Goal: Find specific page/section: Find specific page/section

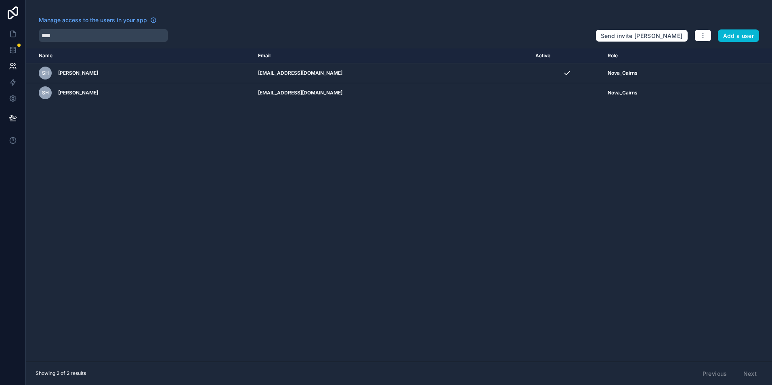
click at [52, 240] on div "Name Email Active Role userTable.email SH Savanna Henry-Miller fnqdental.nova@o…" at bounding box center [399, 204] width 746 height 313
click at [383, 385] on html "Manage access to the users in your app **** Send invite reminders Add a user Na…" at bounding box center [386, 192] width 772 height 385
click at [740, 238] on div "Name Email Active Role userTable.email SH Savanna Henry-Miller fnqdental.nova@o…" at bounding box center [399, 204] width 746 height 313
click at [51, 288] on div "Name Email Active Role userTable.email SH Savanna Henry-Miller fnqdental.nova@o…" at bounding box center [399, 204] width 746 height 313
click at [750, 277] on div "Name Email Active Role userTable.email SH Savanna Henry-Miller fnqdental.nova@o…" at bounding box center [399, 204] width 746 height 313
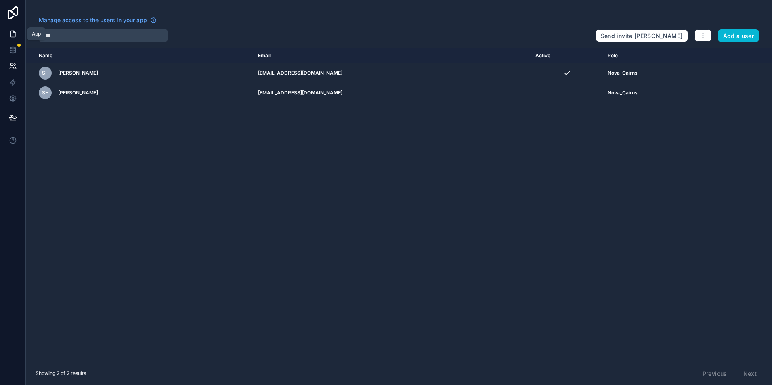
click at [10, 36] on icon at bounding box center [13, 34] width 8 height 8
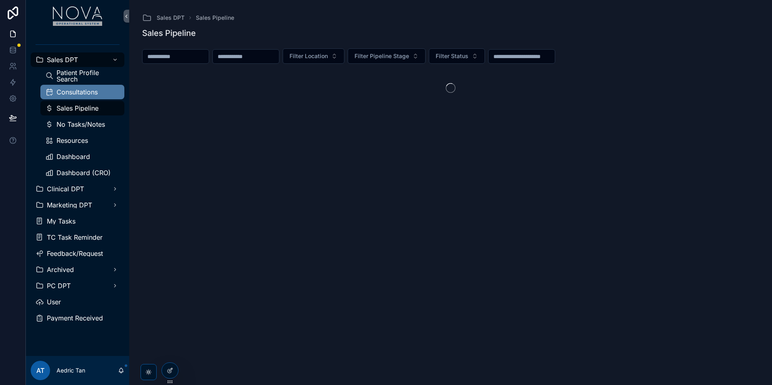
click at [91, 92] on span "Consultations" at bounding box center [76, 92] width 41 height 6
click at [94, 126] on span "No Tasks/Notes" at bounding box center [80, 124] width 48 height 6
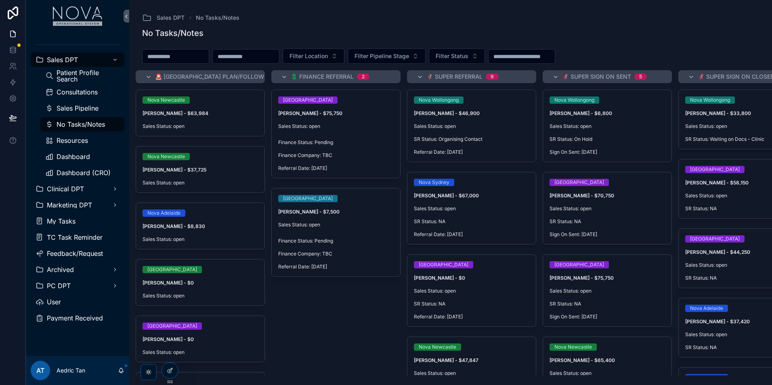
click at [642, 28] on div "No Tasks/Notes" at bounding box center [450, 32] width 617 height 11
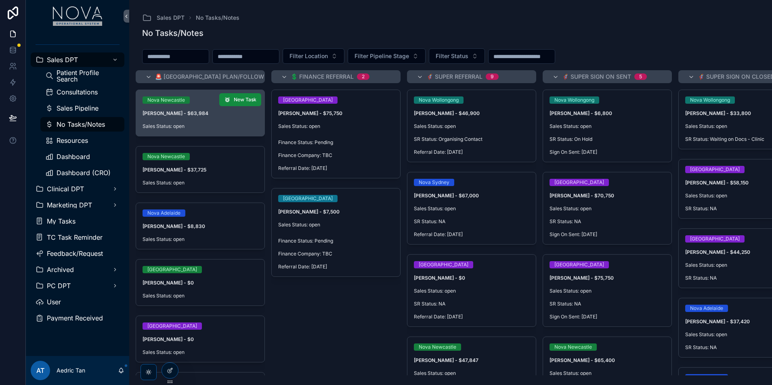
click at [236, 128] on span "Sales Status: open" at bounding box center [199, 126] width 115 height 6
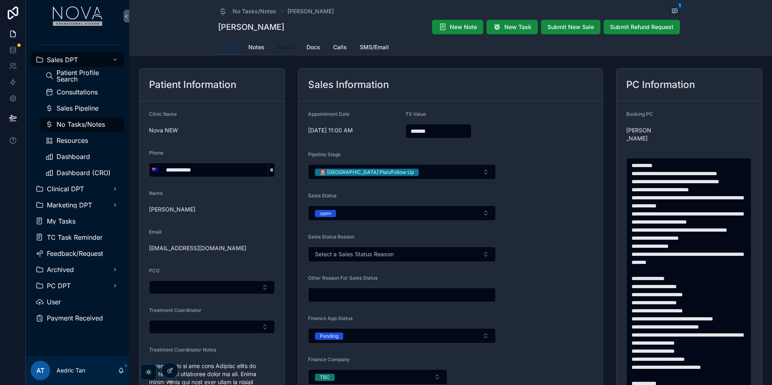
click at [290, 47] on span "Tasks" at bounding box center [285, 47] width 16 height 8
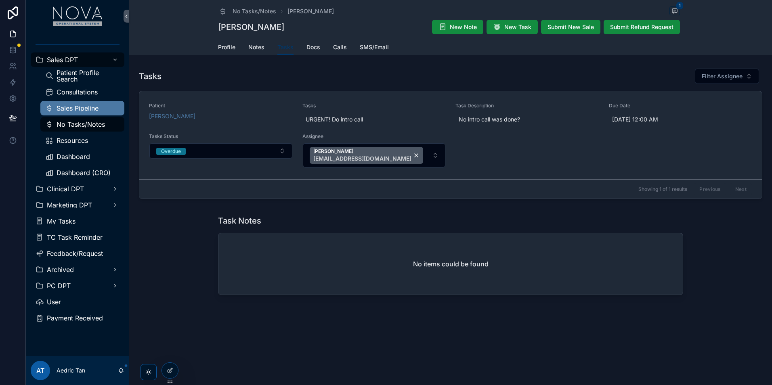
drag, startPoint x: 77, startPoint y: 111, endPoint x: 384, endPoint y: 385, distance: 411.3
click at [77, 111] on span "Sales Pipeline" at bounding box center [77, 108] width 42 height 6
click at [99, 112] on div "Sales Pipeline" at bounding box center [82, 108] width 74 height 13
